Goal: Information Seeking & Learning: Learn about a topic

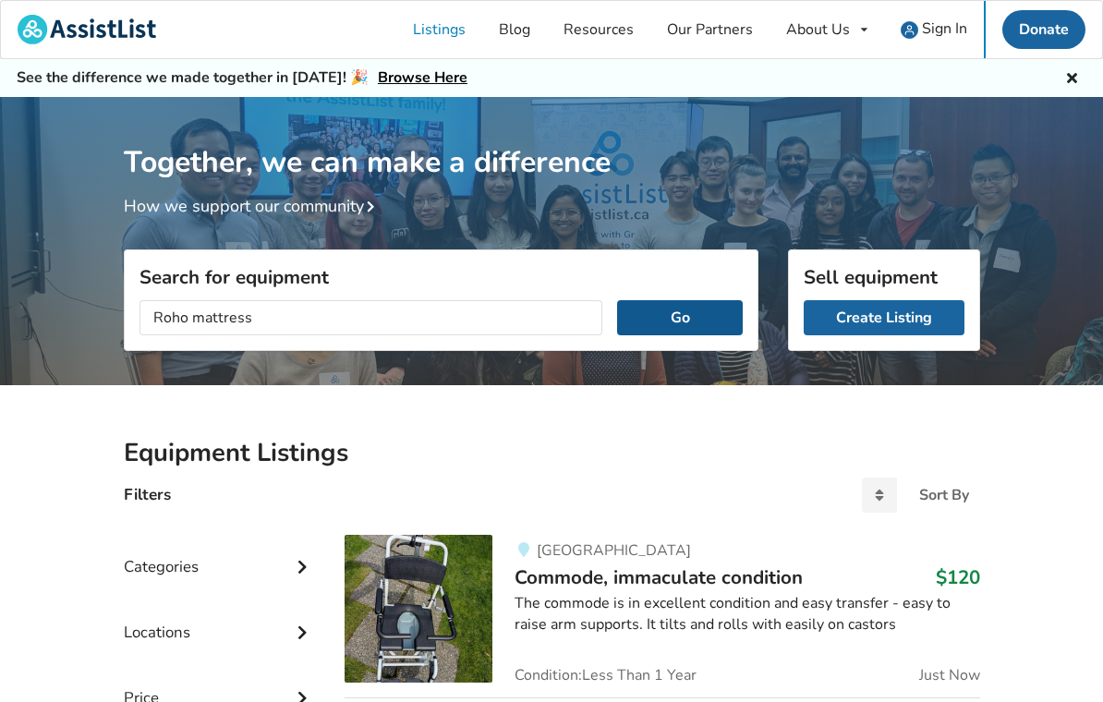
type input "Roho mattress"
click at [719, 315] on button "Go" at bounding box center [679, 317] width 125 height 35
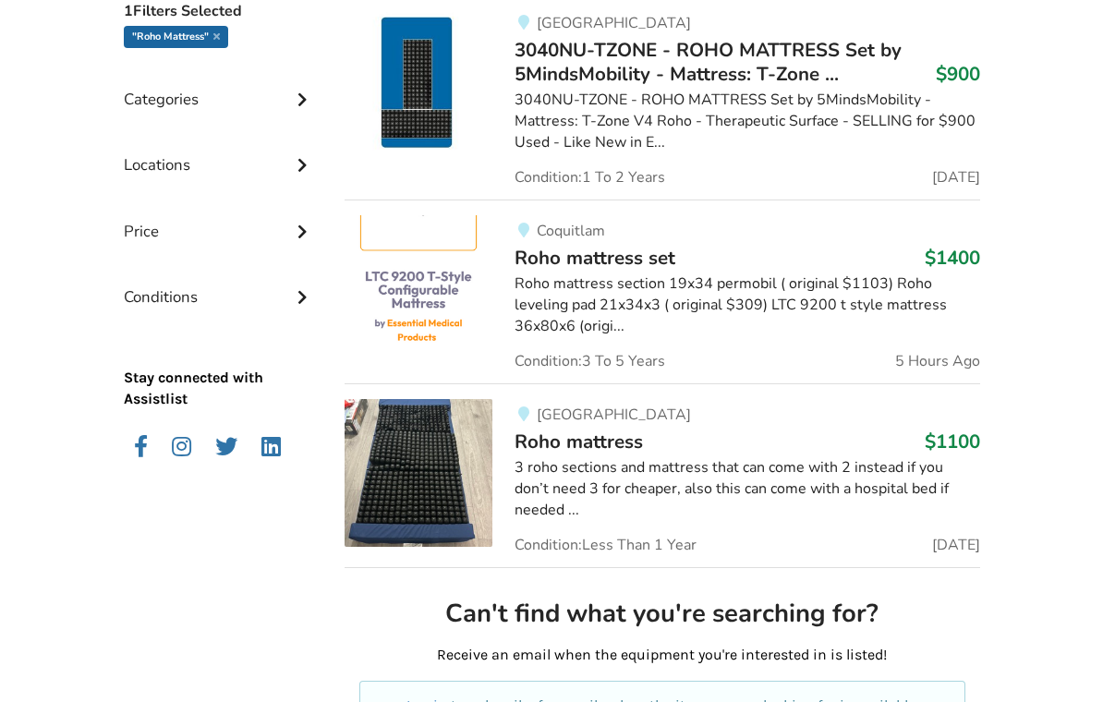
scroll to position [525, 0]
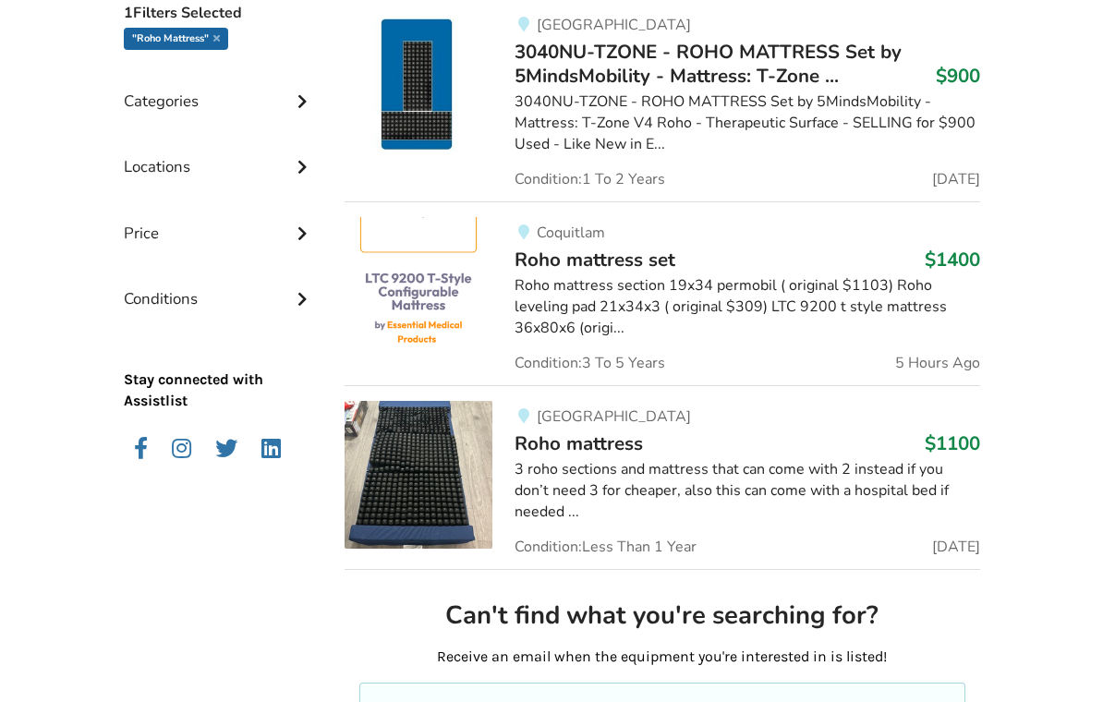
click at [881, 473] on div "3 roho sections and mattress that can come with 2 instead if you don’t need 3 f…" at bounding box center [747, 492] width 465 height 64
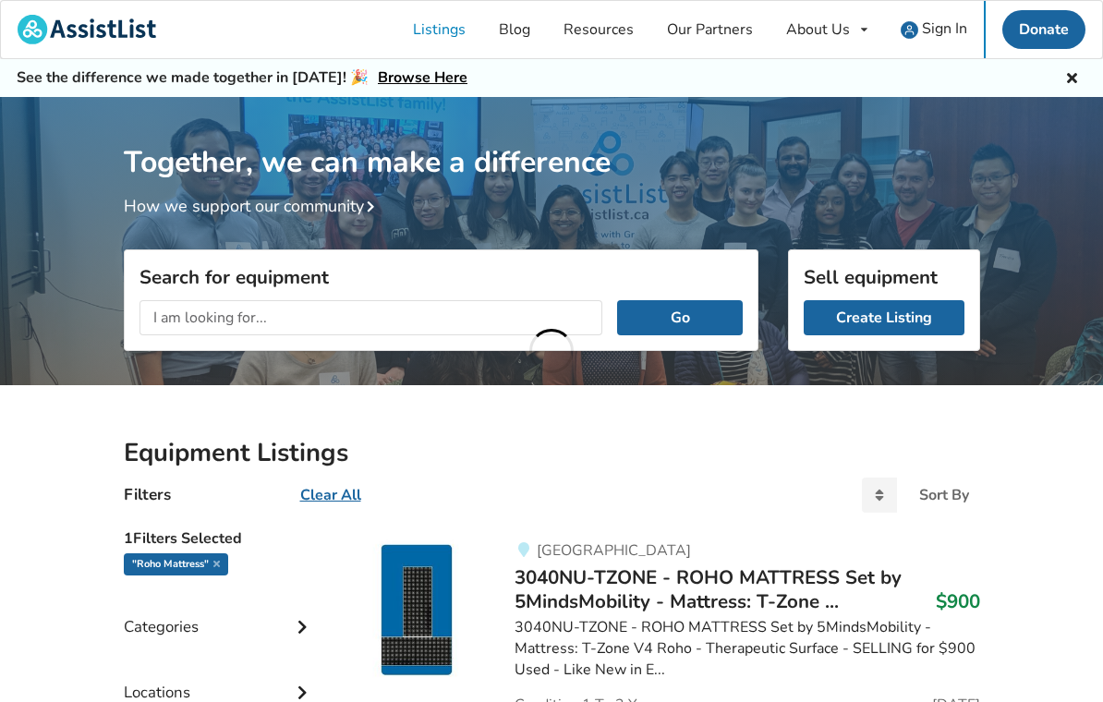
scroll to position [462, 0]
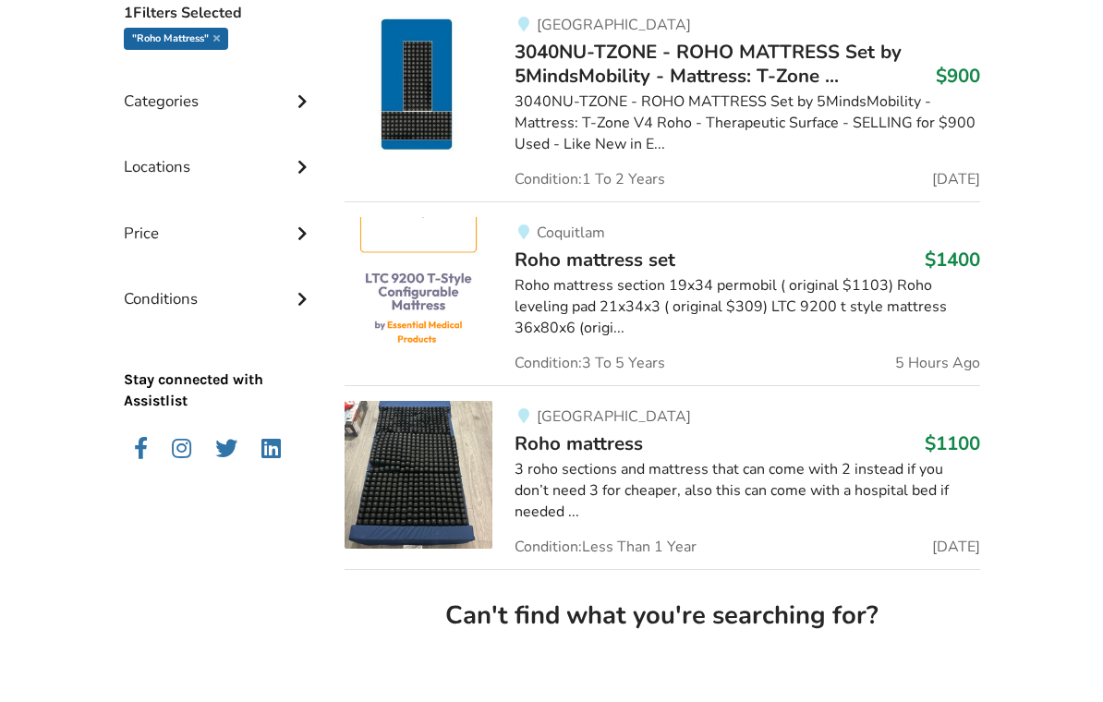
click at [664, 339] on div "Roho mattress section 19x34 permobil ( original $1103) Roho leveling pad 21x34x…" at bounding box center [747, 371] width 465 height 64
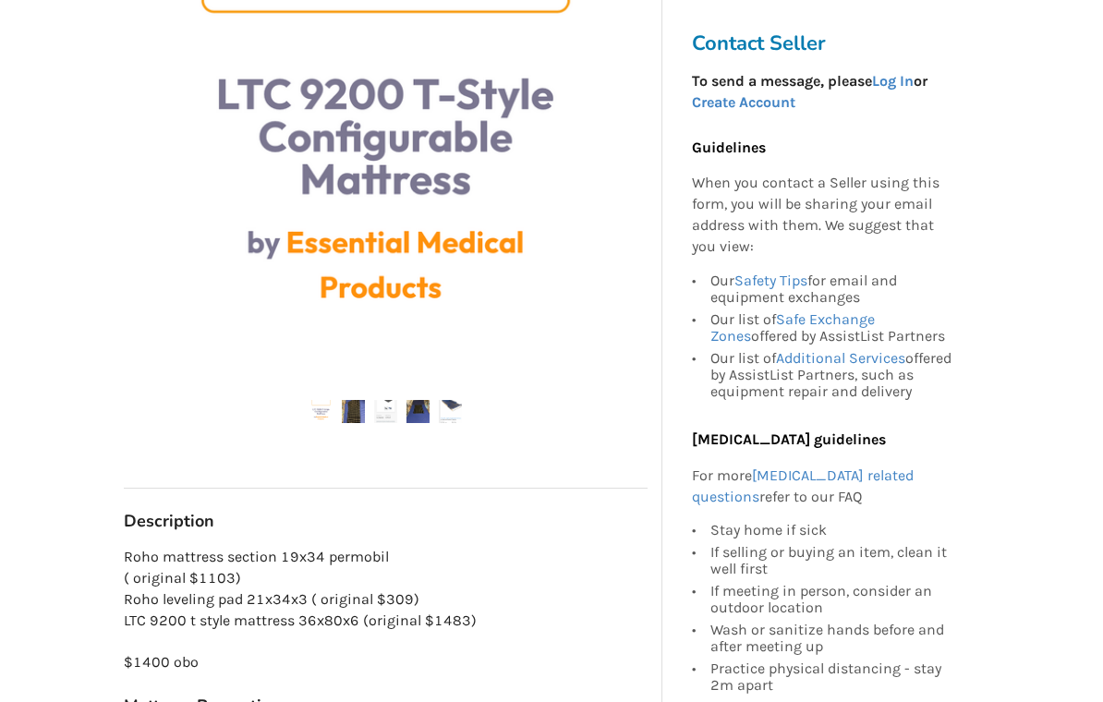
click at [363, 410] on img at bounding box center [353, 412] width 23 height 23
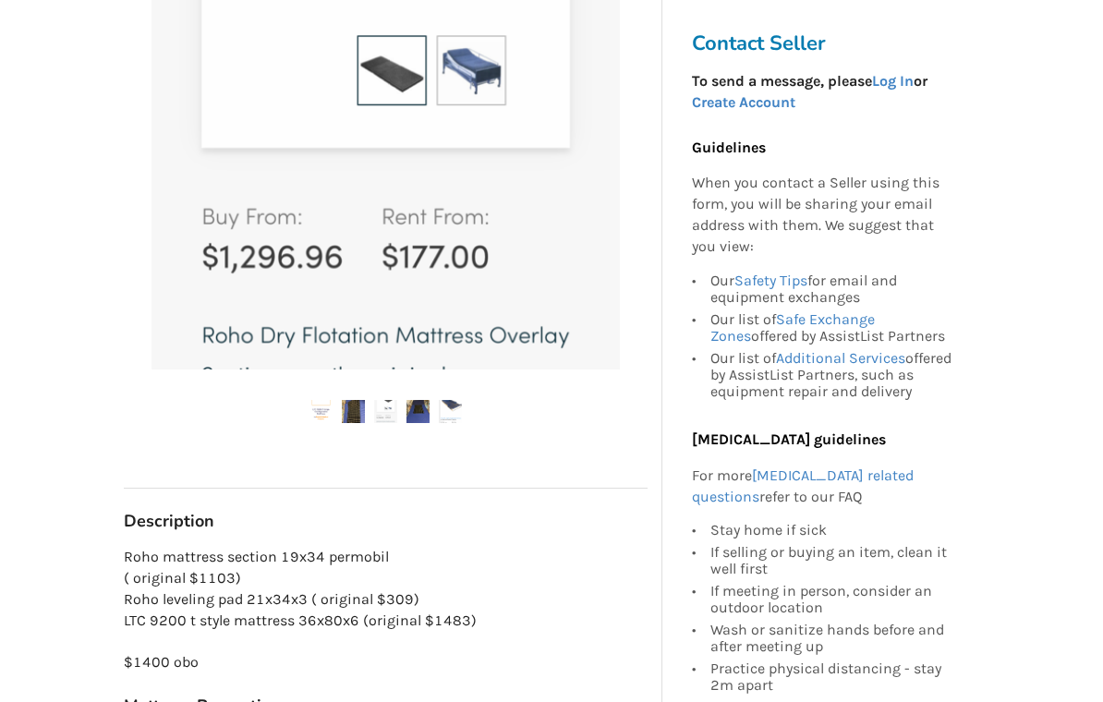
click at [423, 415] on img at bounding box center [418, 411] width 23 height 23
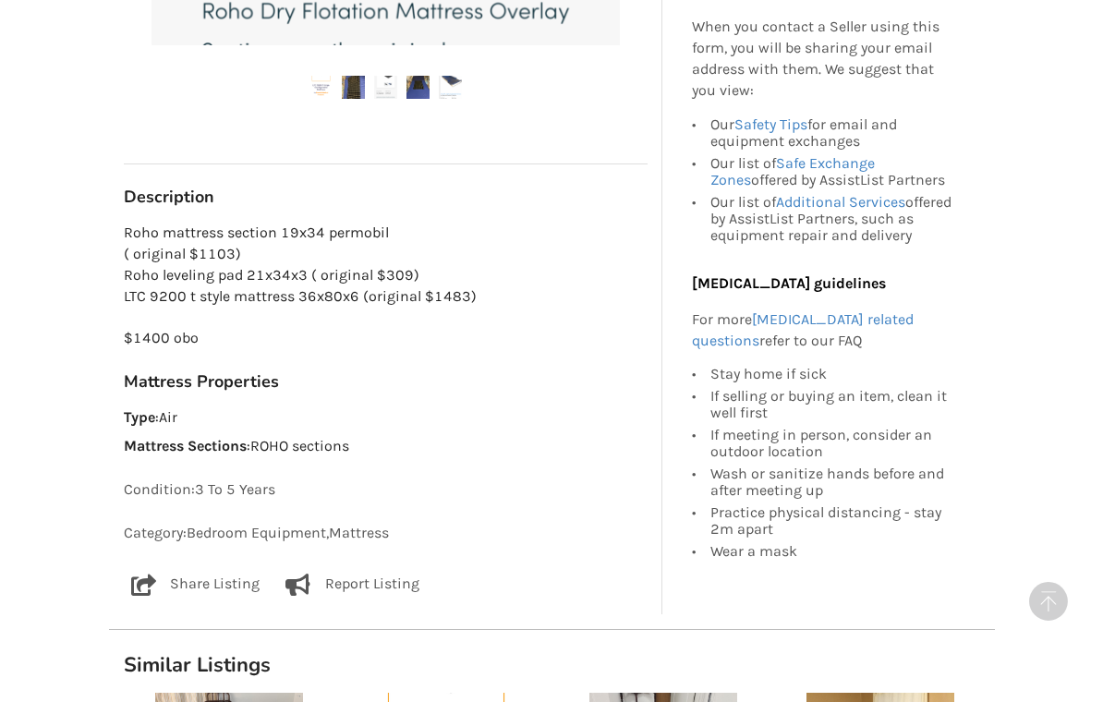
scroll to position [771, 0]
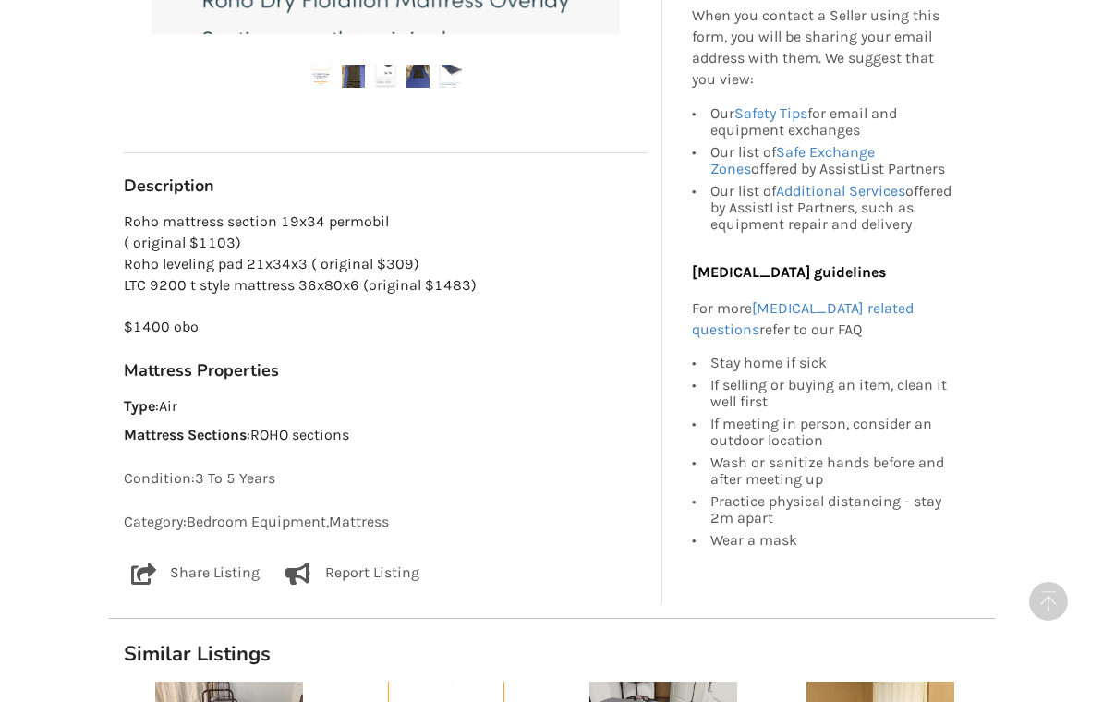
click at [556, 378] on div "Mattress Properties Type : Air Mattress Sections : ROHO sections" at bounding box center [386, 403] width 524 height 86
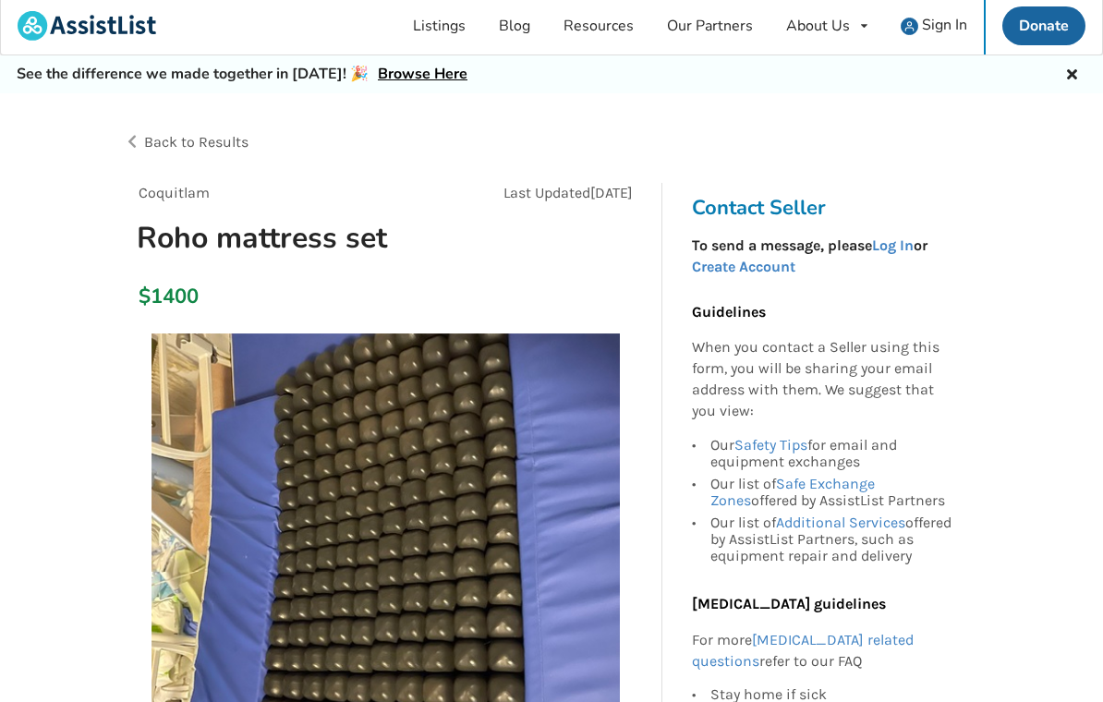
scroll to position [0, 0]
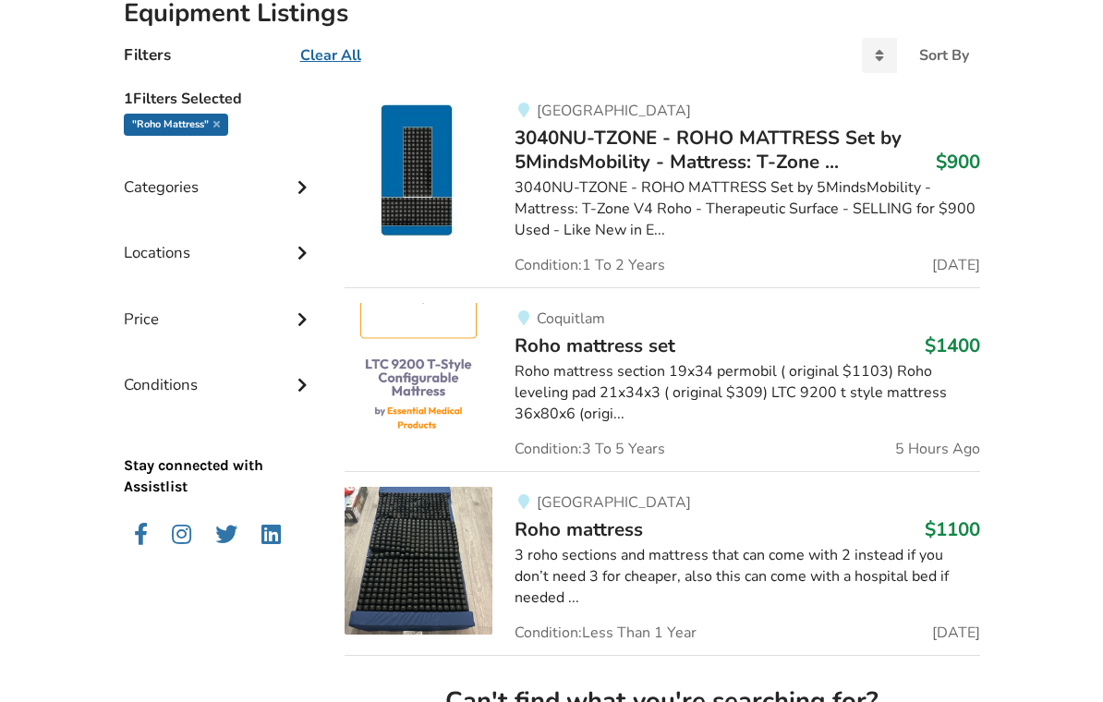
scroll to position [417, 0]
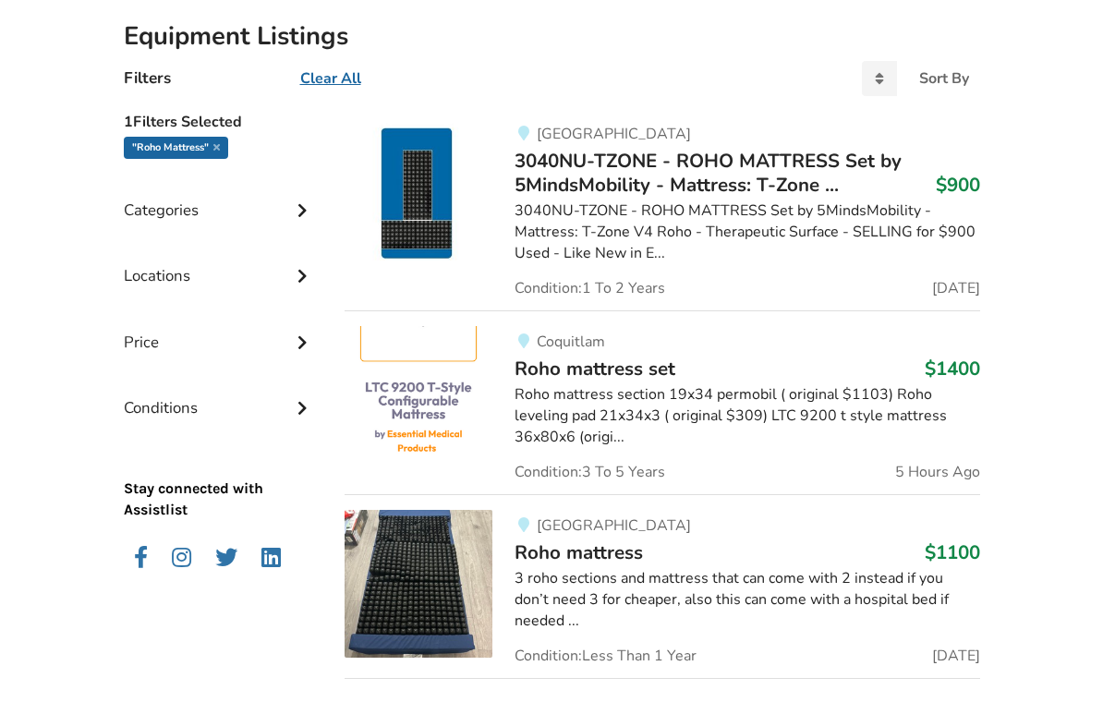
click at [686, 224] on div "3040NU-TZONE - ROHO MATTRESS Set by 5MindsMobility - Mattress: T-Zone V4 Roho -…" at bounding box center [747, 232] width 465 height 64
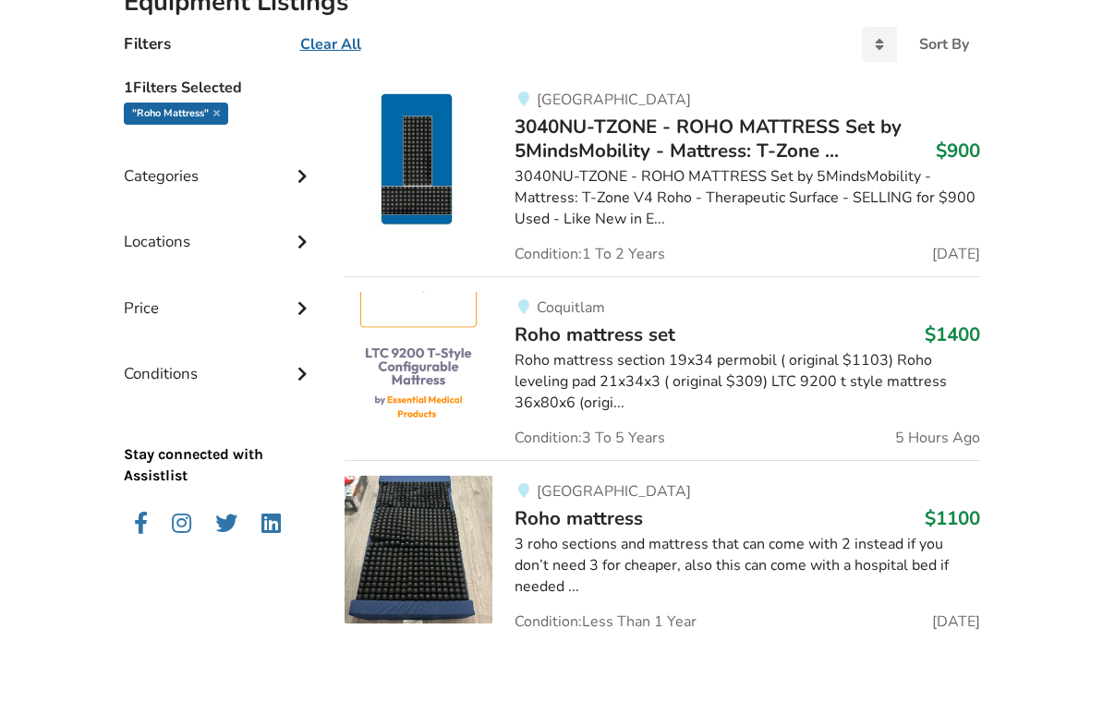
scroll to position [496, 0]
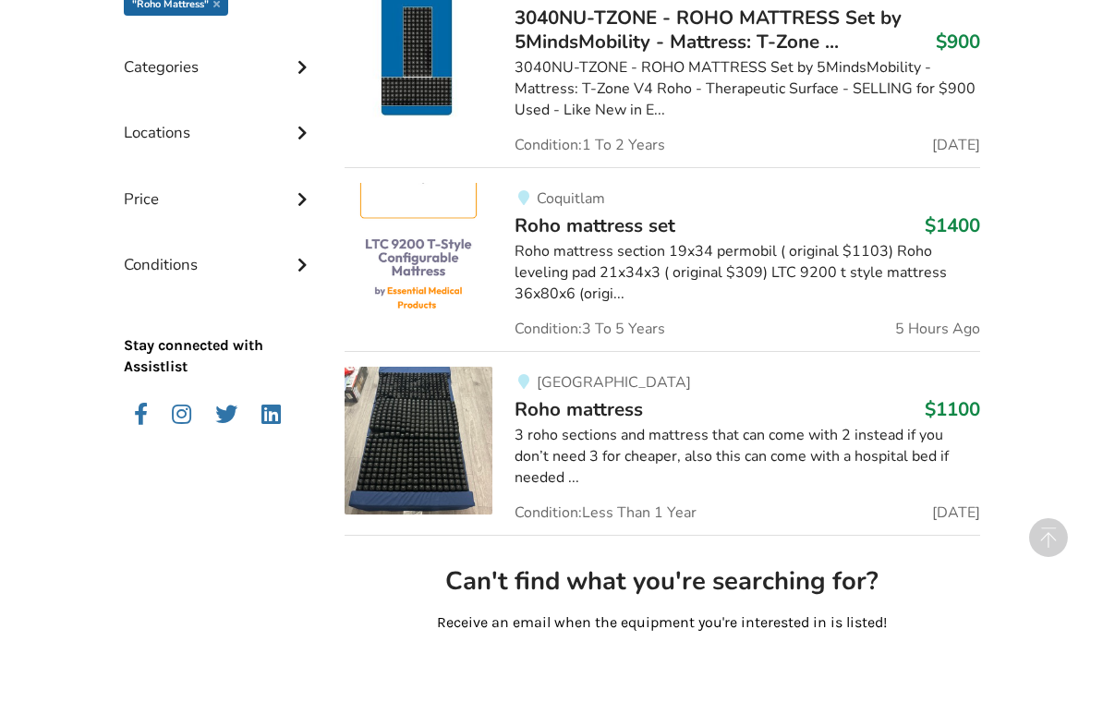
click at [443, 431] on img at bounding box center [419, 505] width 148 height 148
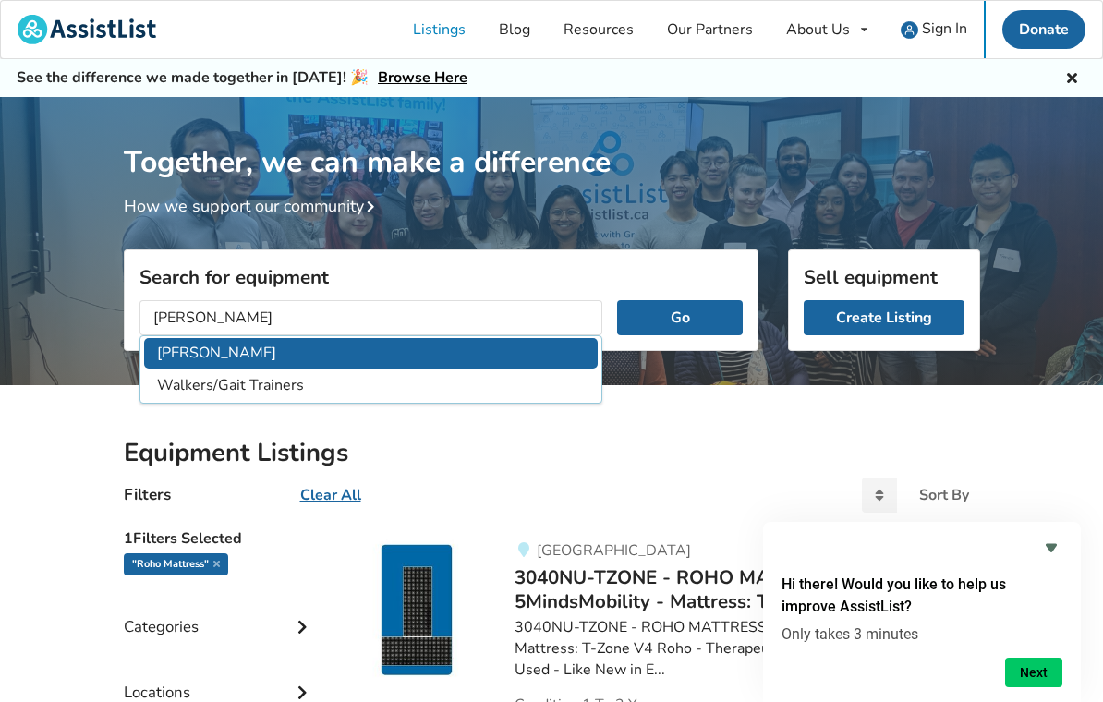
click at [188, 357] on li "[PERSON_NAME]" at bounding box center [371, 353] width 455 height 30
type input "[PERSON_NAME]"
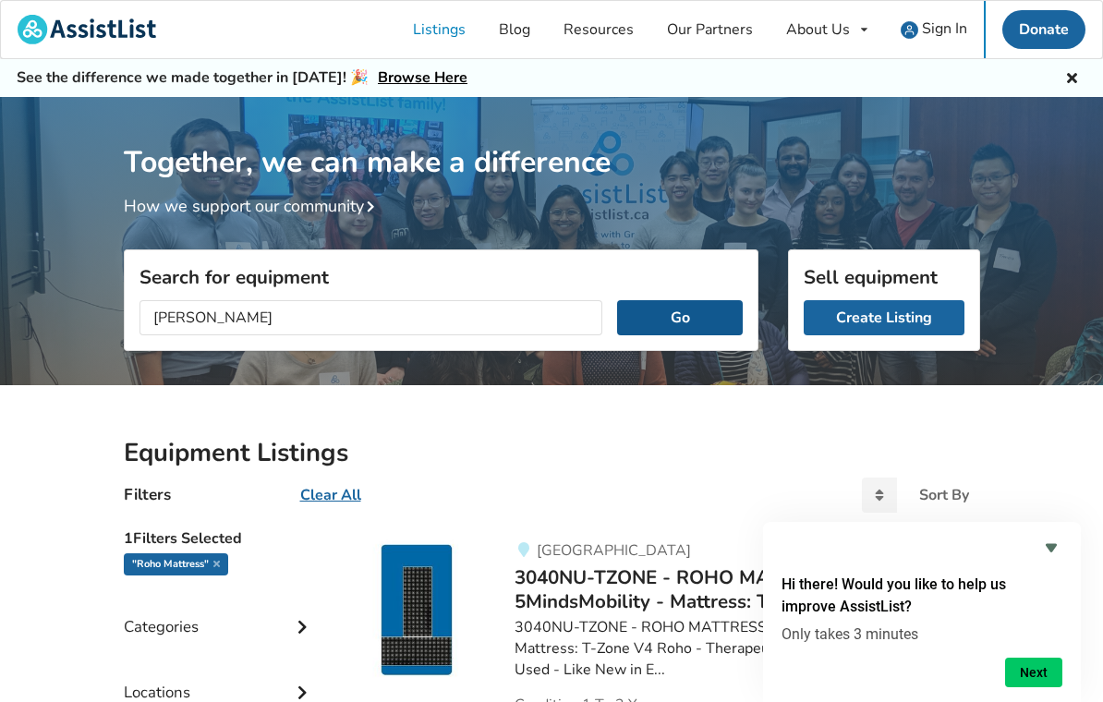
click at [682, 317] on button "Go" at bounding box center [679, 317] width 125 height 35
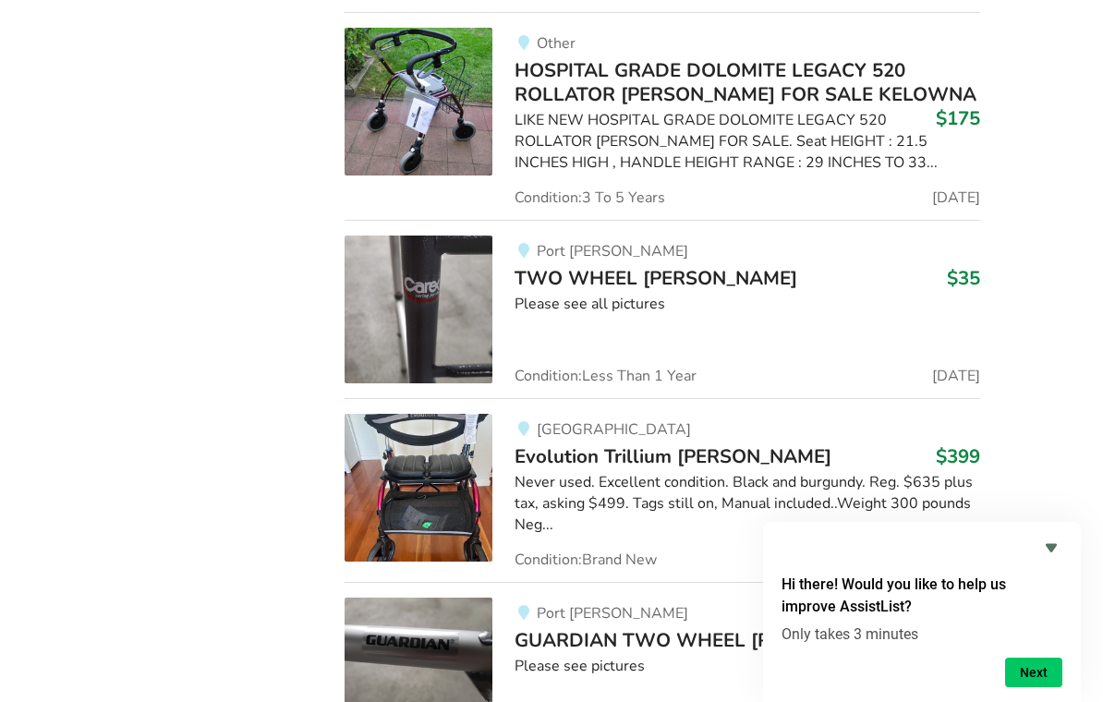
scroll to position [1702, 0]
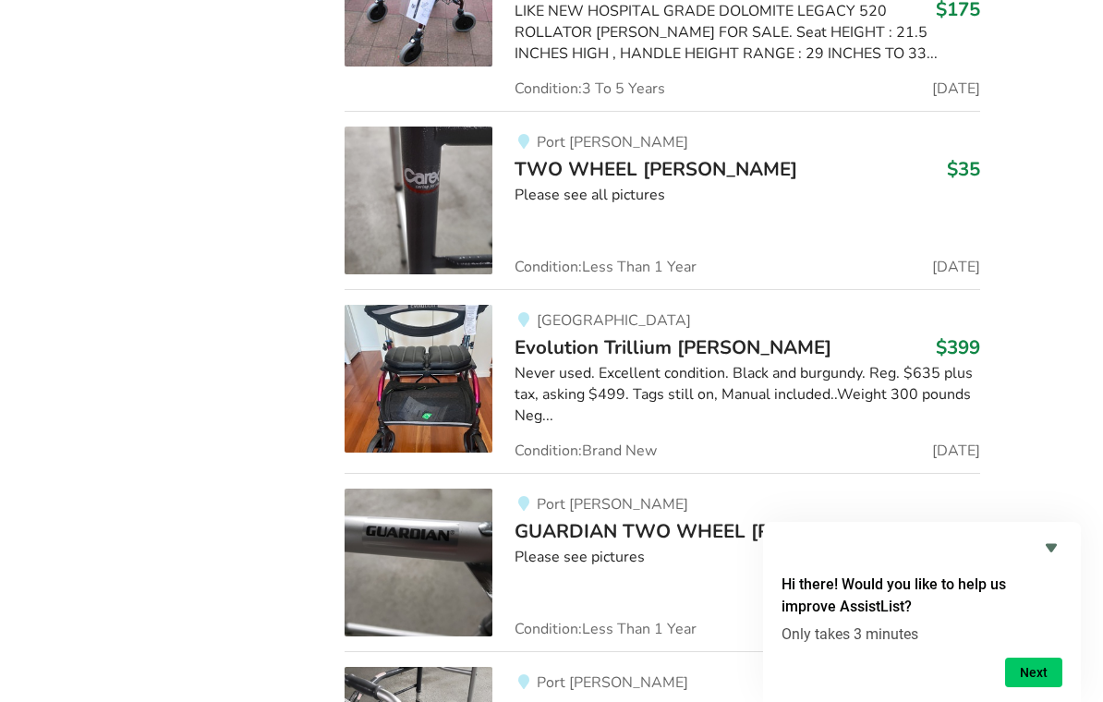
click at [443, 399] on img at bounding box center [419, 379] width 148 height 148
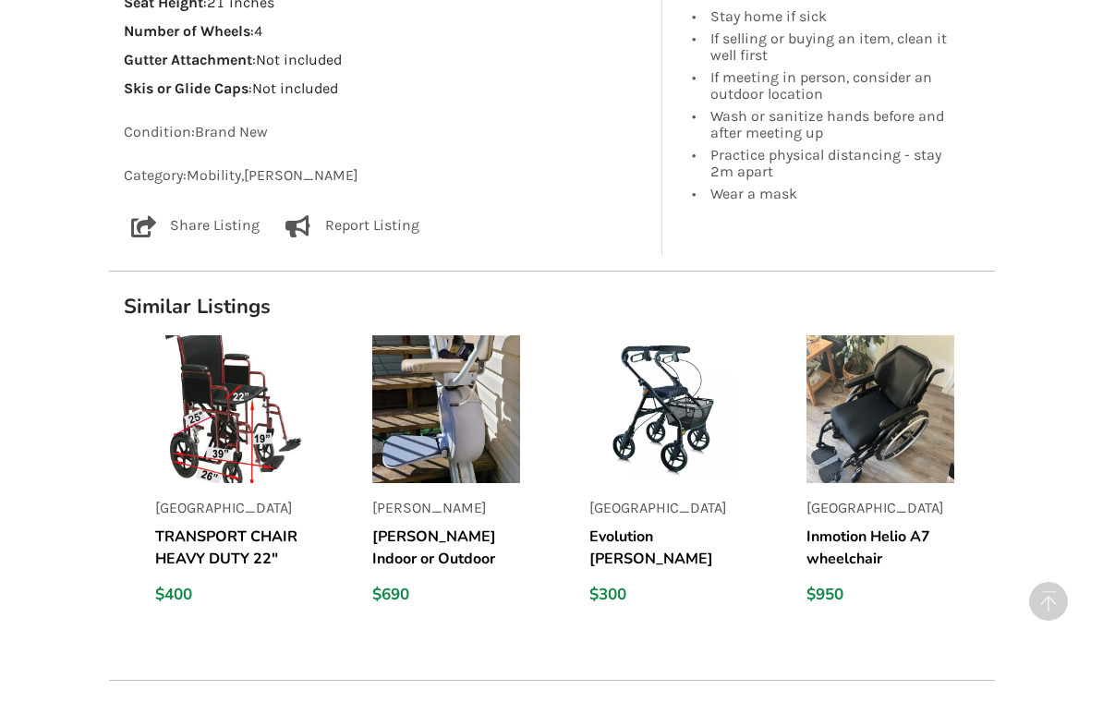
scroll to position [1263, 0]
click at [666, 527] on h5 "Evolution [PERSON_NAME]" at bounding box center [663, 549] width 148 height 44
